Goal: Ask a question

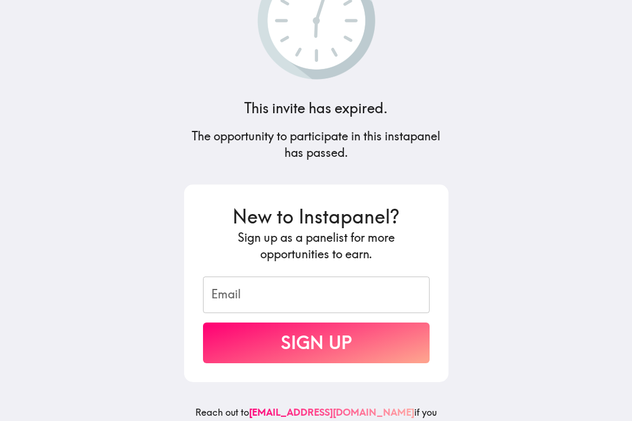
scroll to position [83, 0]
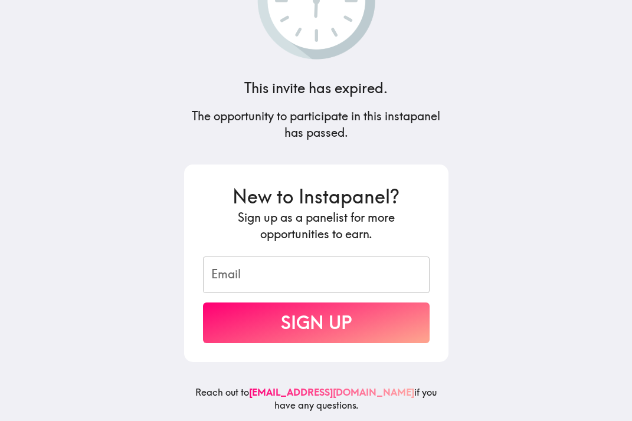
click at [306, 273] on input "Email" at bounding box center [316, 275] width 227 height 37
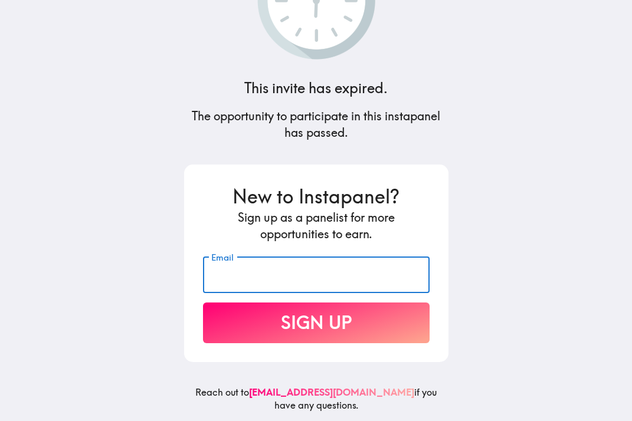
type input "heidi@heidigreen.com"
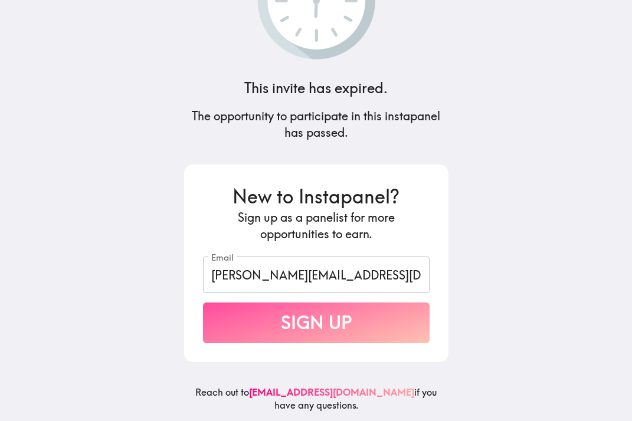
click at [323, 324] on button "Sign Up" at bounding box center [316, 323] width 227 height 41
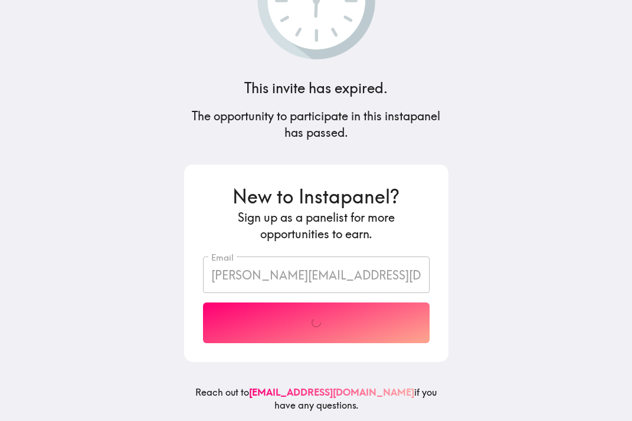
scroll to position [13, 0]
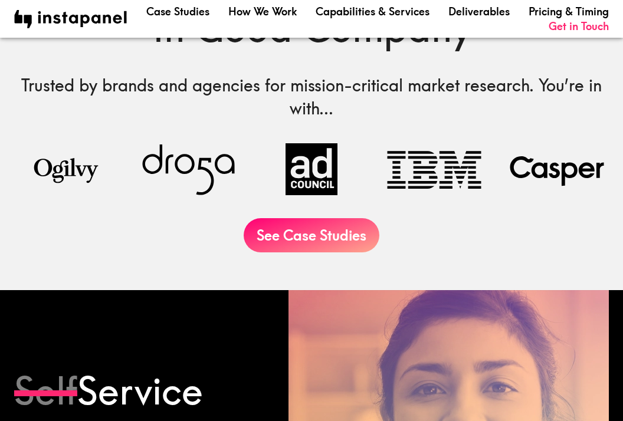
scroll to position [109, 0]
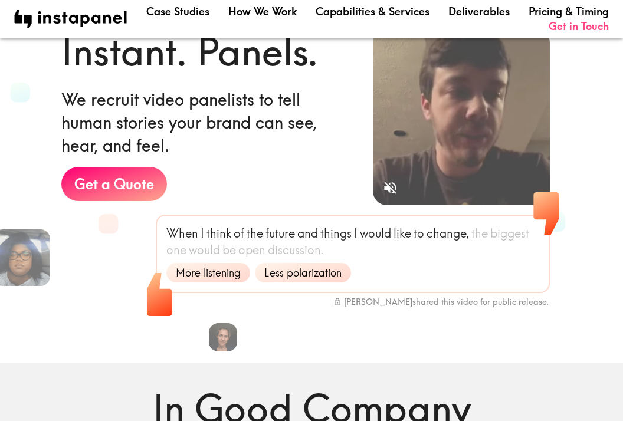
click at [583, 28] on link "Get in Touch" at bounding box center [579, 26] width 60 height 15
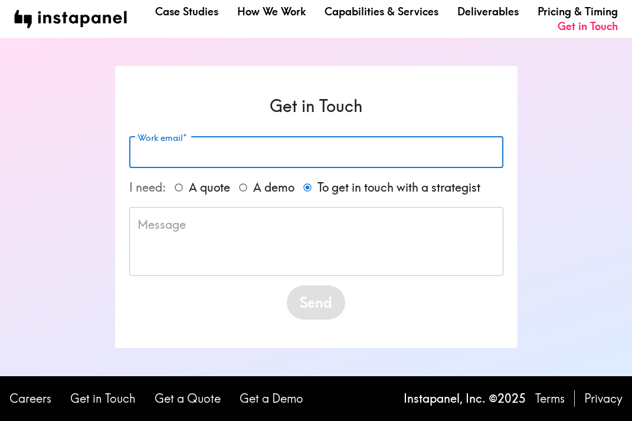
click at [301, 143] on input "Work email*" at bounding box center [316, 152] width 374 height 31
type input "[PERSON_NAME][EMAIL_ADDRESS][DOMAIN_NAME]"
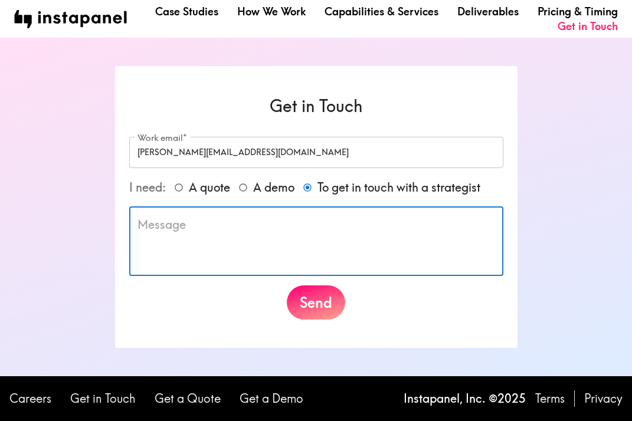
click at [209, 232] on textarea at bounding box center [315, 241] width 357 height 50
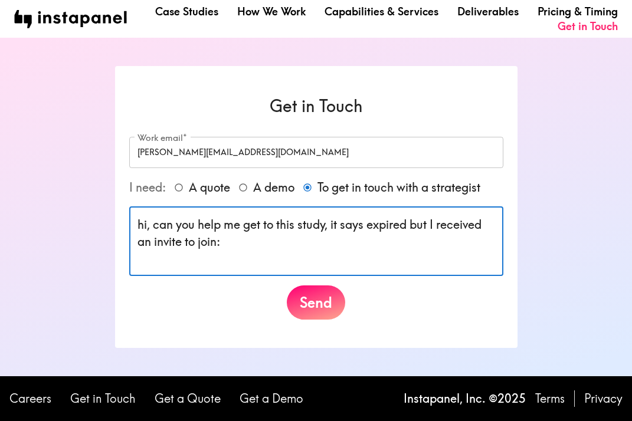
paste textarea "[URL][DOMAIN_NAME]"
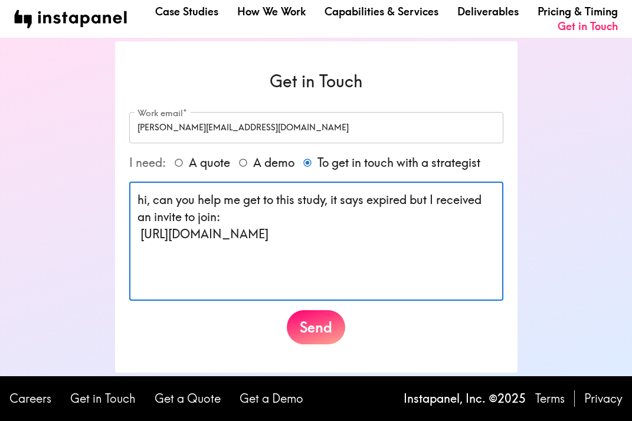
type textarea "hi, can you help me get to this study, it says expired but I received an invite…"
click at [313, 308] on form "Work email* [PERSON_NAME][EMAIL_ADDRESS][DOMAIN_NAME] Work email* I need: A quo…" at bounding box center [316, 228] width 374 height 232
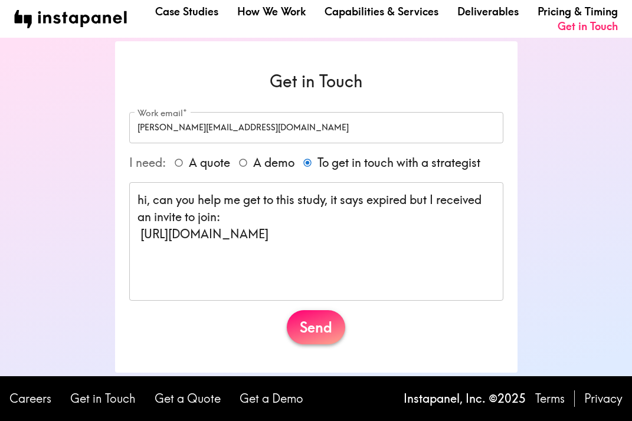
click at [313, 329] on button "Send" at bounding box center [316, 327] width 58 height 34
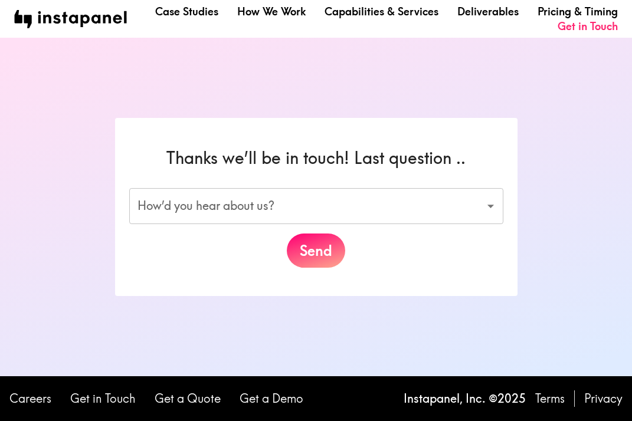
click at [327, 203] on body "Case Studies How We Work Capabilities & Services Deliverables Pricing & Timing …" at bounding box center [316, 210] width 632 height 421
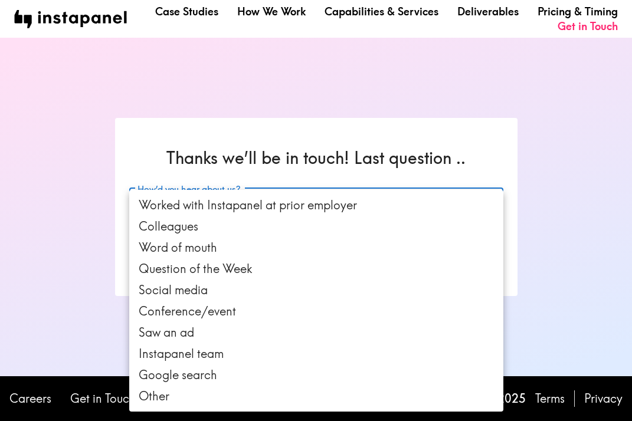
click at [189, 355] on li "Instapanel team" at bounding box center [316, 353] width 374 height 21
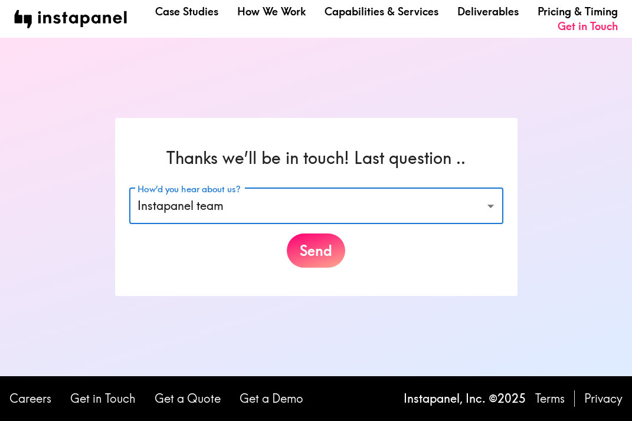
type input "team"
click at [316, 251] on button "Send" at bounding box center [316, 251] width 58 height 34
